Goal: Check status: Check status

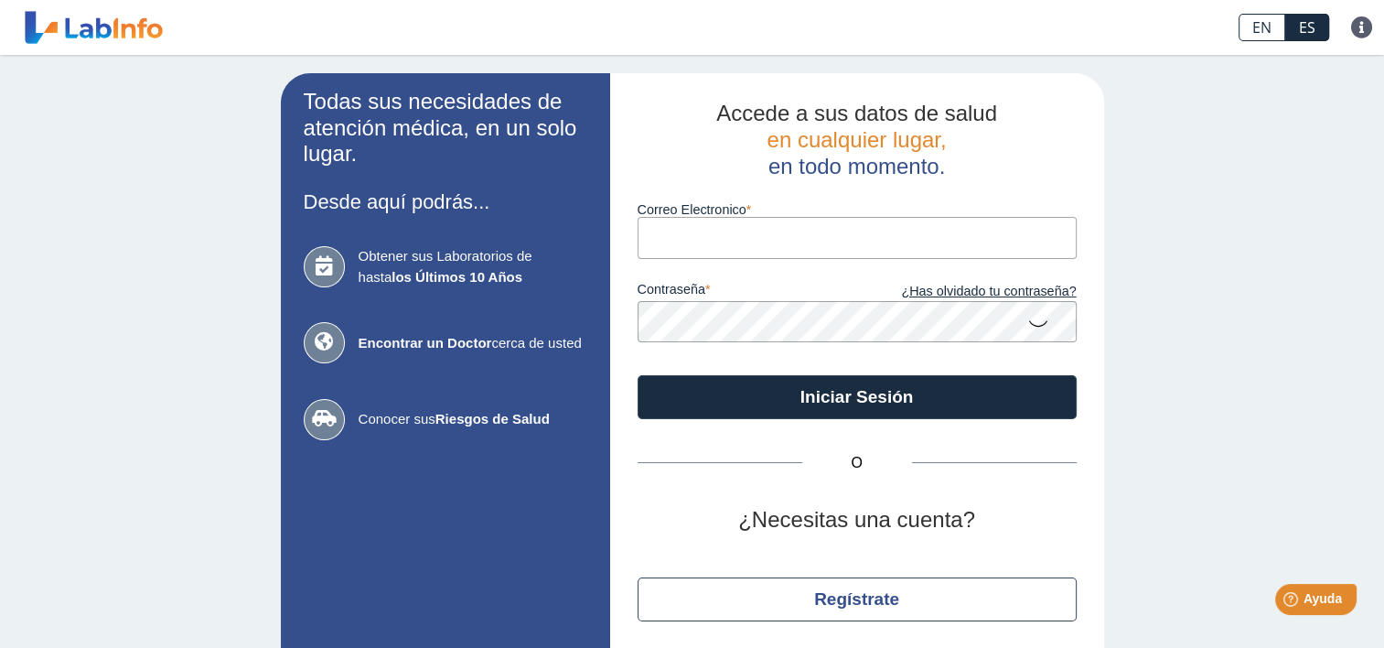
type input "[EMAIL_ADDRESS][DOMAIN_NAME]"
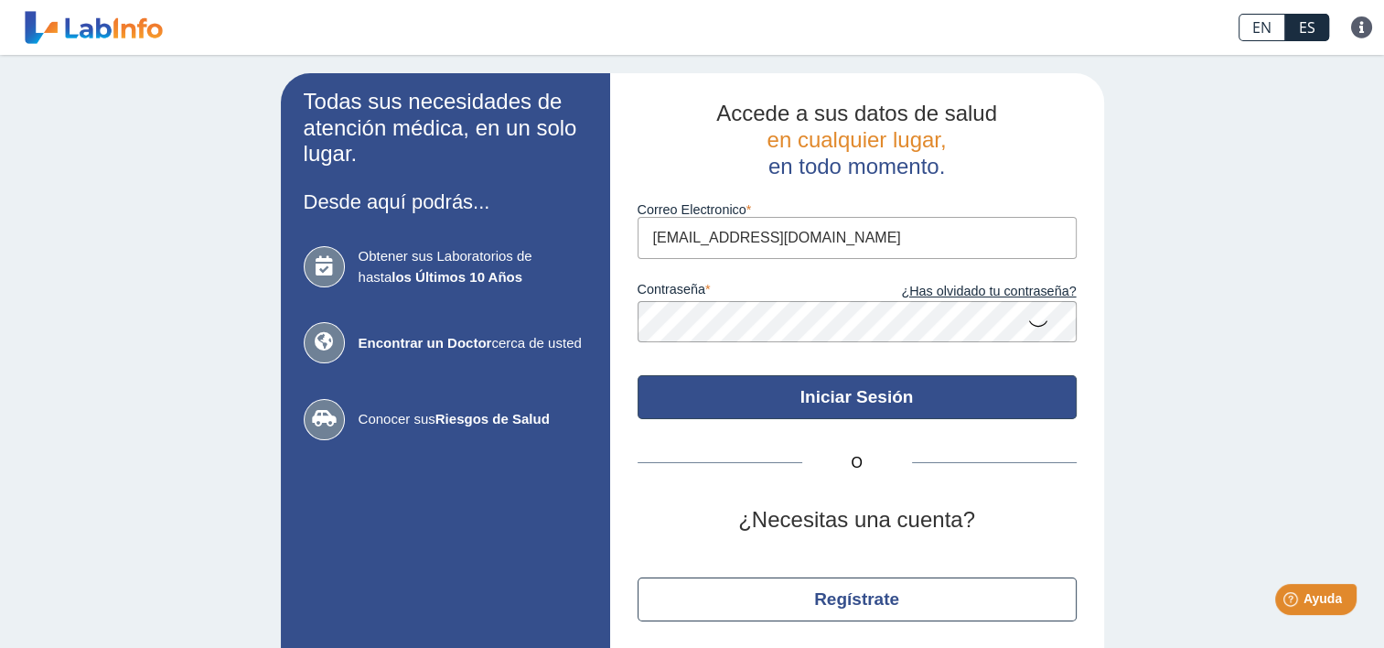
click at [847, 406] on button "Iniciar Sesión" at bounding box center [857, 397] width 439 height 44
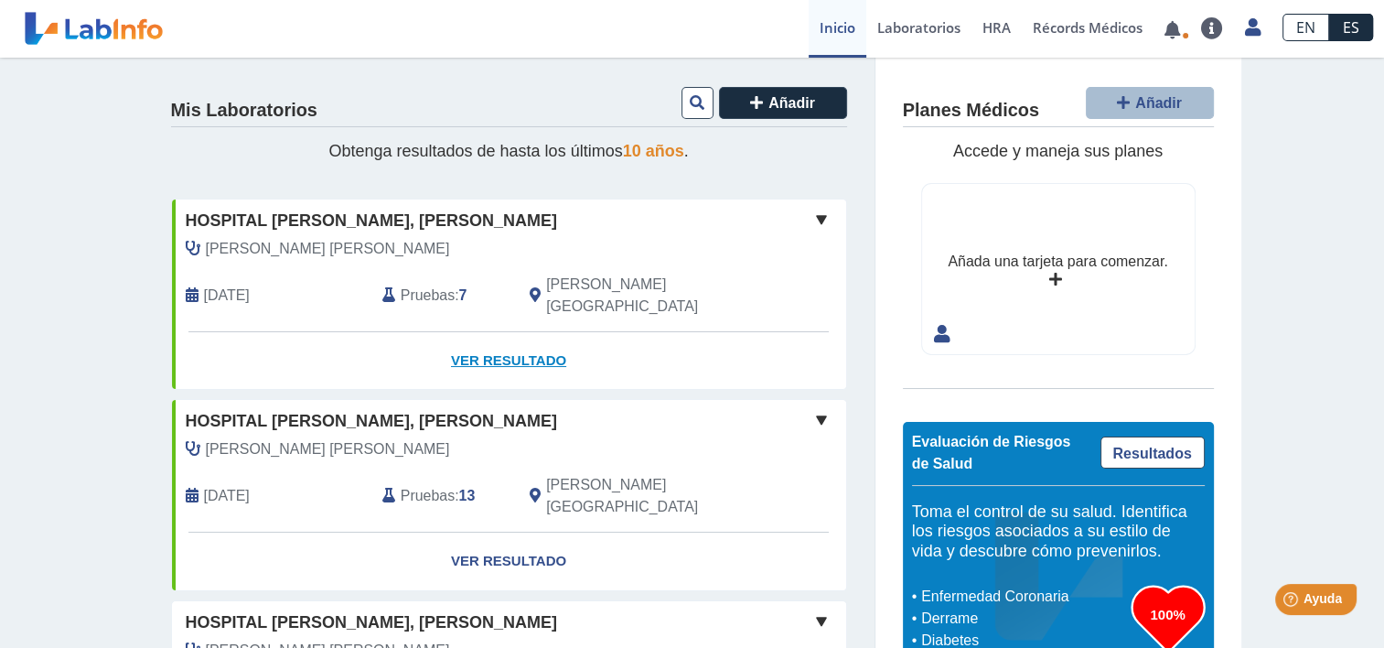
click at [478, 340] on link "Ver Resultado" at bounding box center [509, 361] width 674 height 58
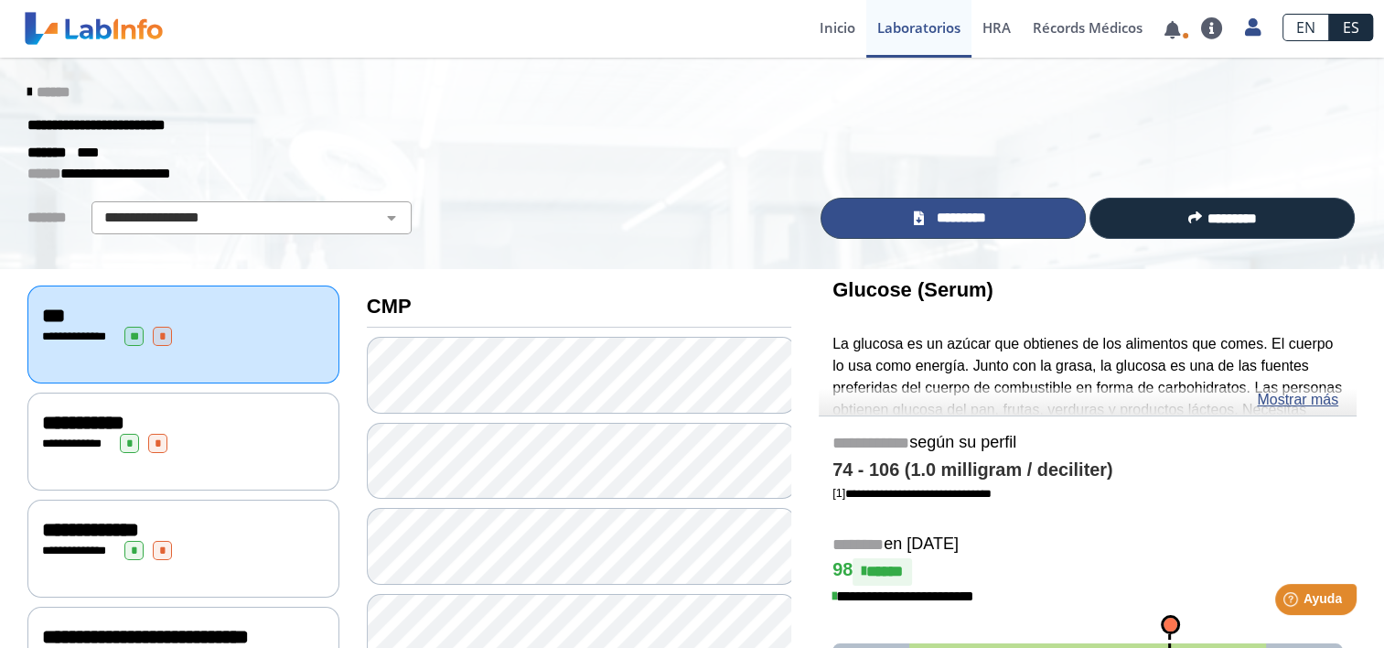
click at [952, 219] on span "*********" at bounding box center [961, 218] width 63 height 21
